Goal: Navigation & Orientation: Find specific page/section

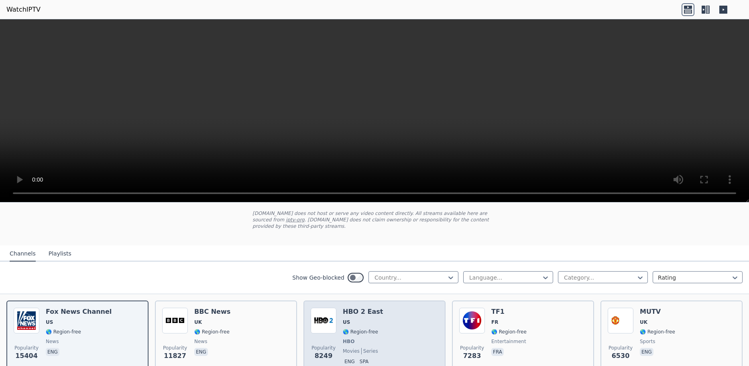
scroll to position [40, 0]
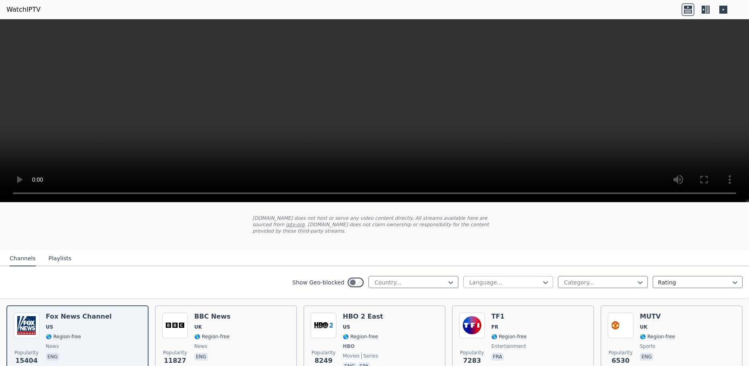
click at [504, 278] on div at bounding box center [504, 282] width 73 height 8
type input "*"
type input "***"
click at [493, 293] on div "English" at bounding box center [508, 300] width 90 height 14
click at [427, 278] on div at bounding box center [410, 282] width 73 height 8
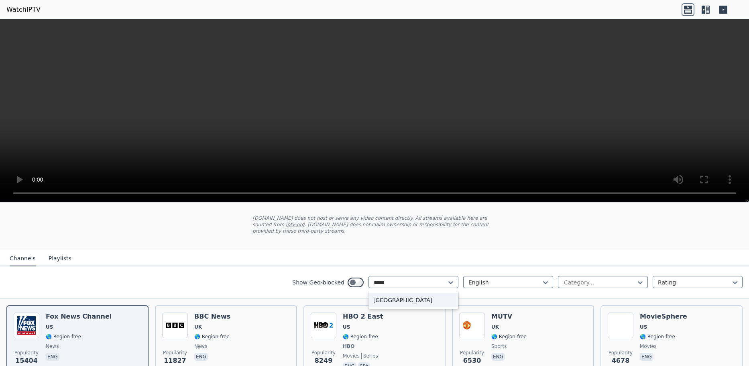
type input "******"
click at [402, 293] on div "[GEOGRAPHIC_DATA]" at bounding box center [414, 300] width 90 height 14
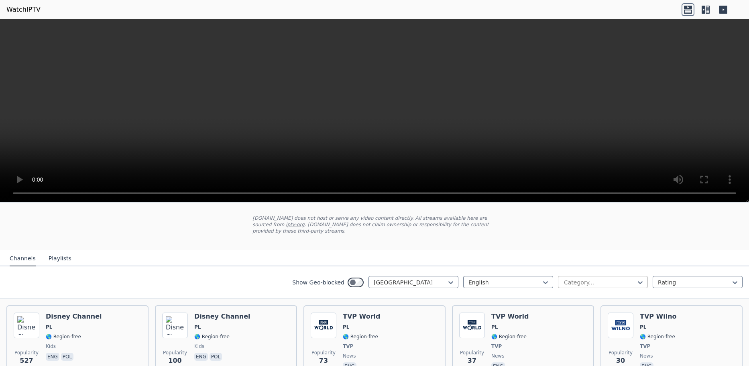
click at [597, 278] on div at bounding box center [599, 282] width 73 height 8
click at [578, 326] on div "Sports" at bounding box center [603, 331] width 90 height 14
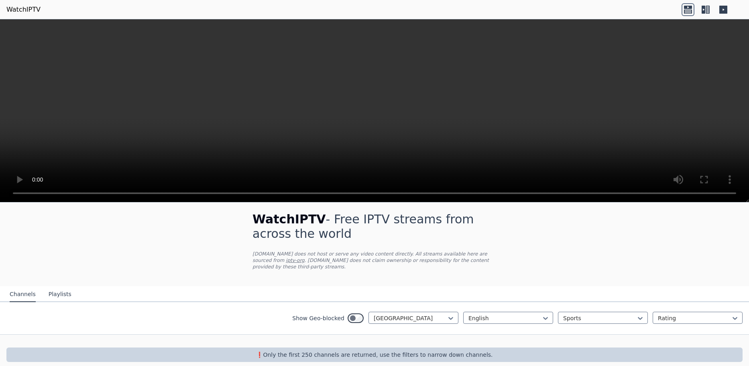
scroll to position [6, 0]
